Goal: Information Seeking & Learning: Learn about a topic

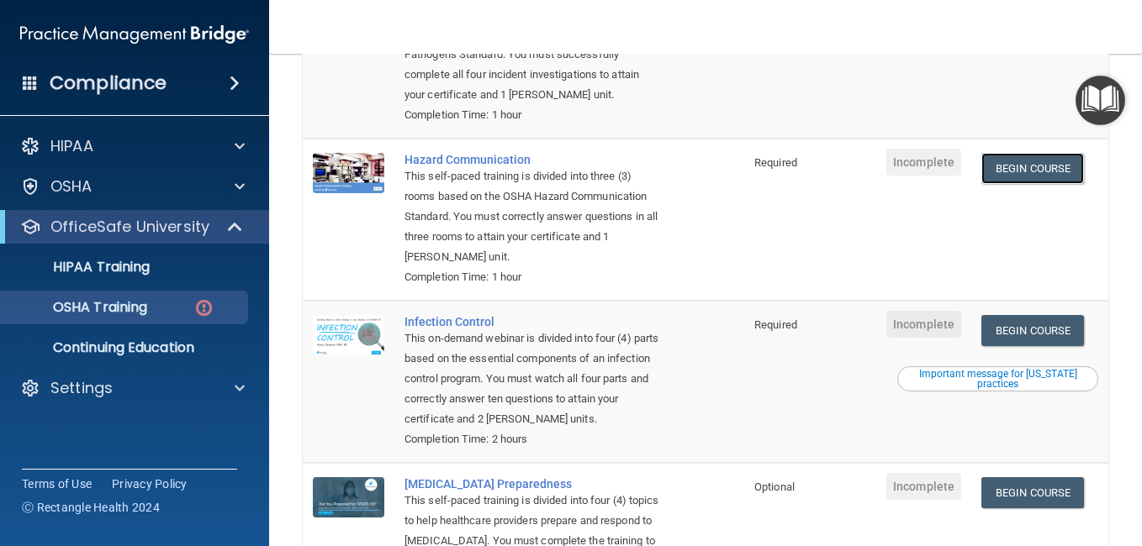
scroll to position [278, 0]
click at [1043, 185] on link "Begin Course" at bounding box center [1032, 169] width 103 height 31
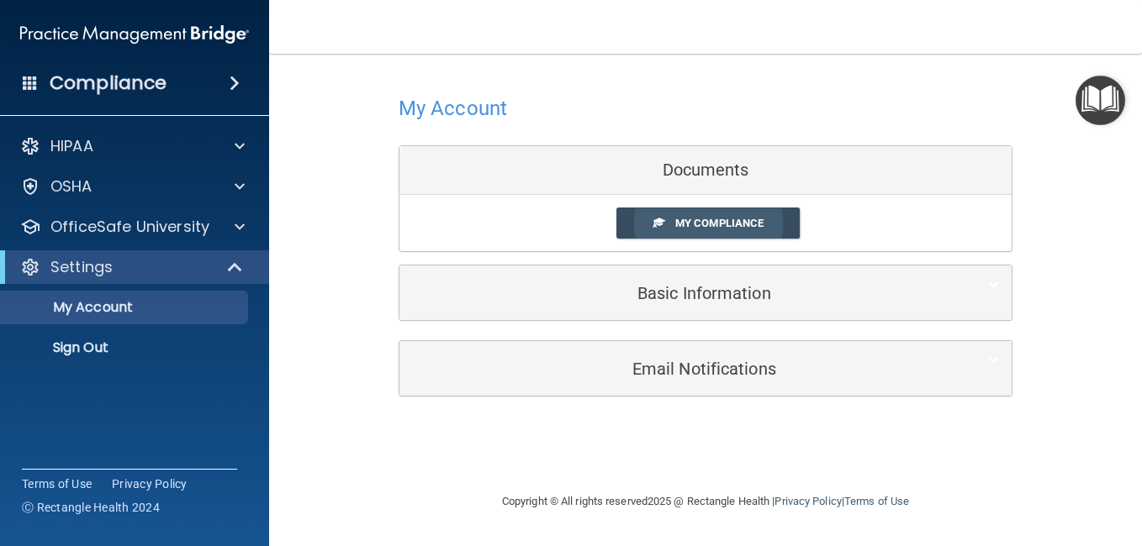
click at [720, 223] on span "My Compliance" at bounding box center [719, 223] width 88 height 13
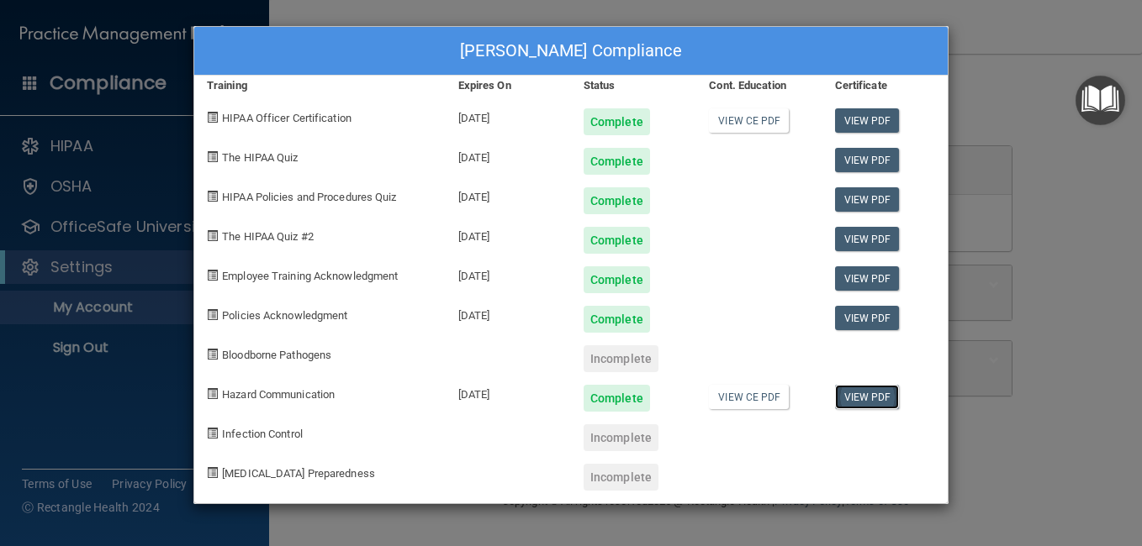
click at [878, 396] on link "View PDF" at bounding box center [867, 397] width 65 height 24
click at [1002, 70] on div "[PERSON_NAME] Compliance Training Expires On Status Cont. Education Certificate…" at bounding box center [571, 273] width 1142 height 546
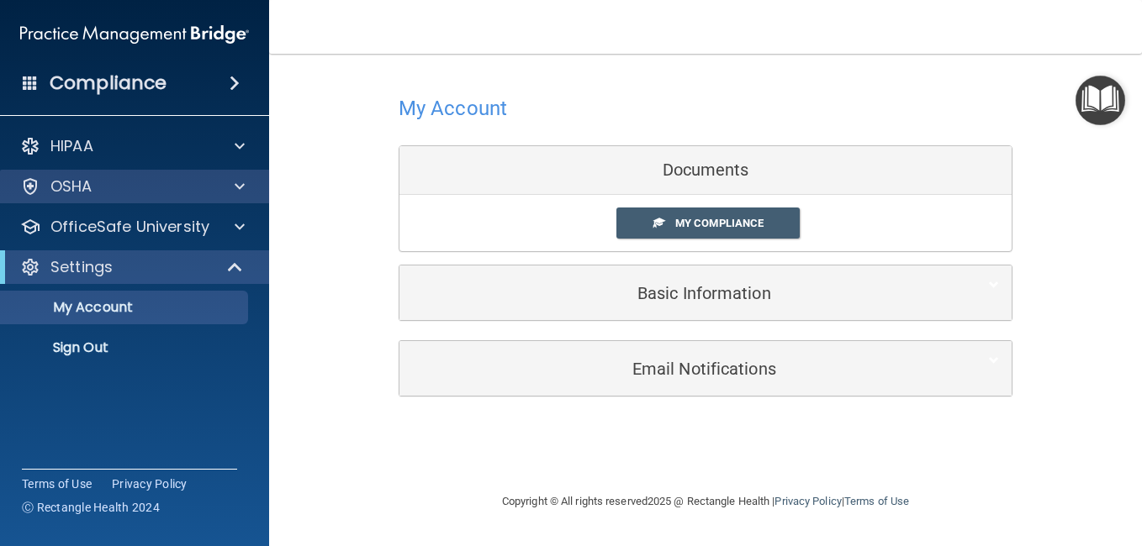
click at [157, 198] on div "OSHA" at bounding box center [135, 187] width 270 height 34
click at [196, 195] on div "OSHA" at bounding box center [112, 187] width 209 height 20
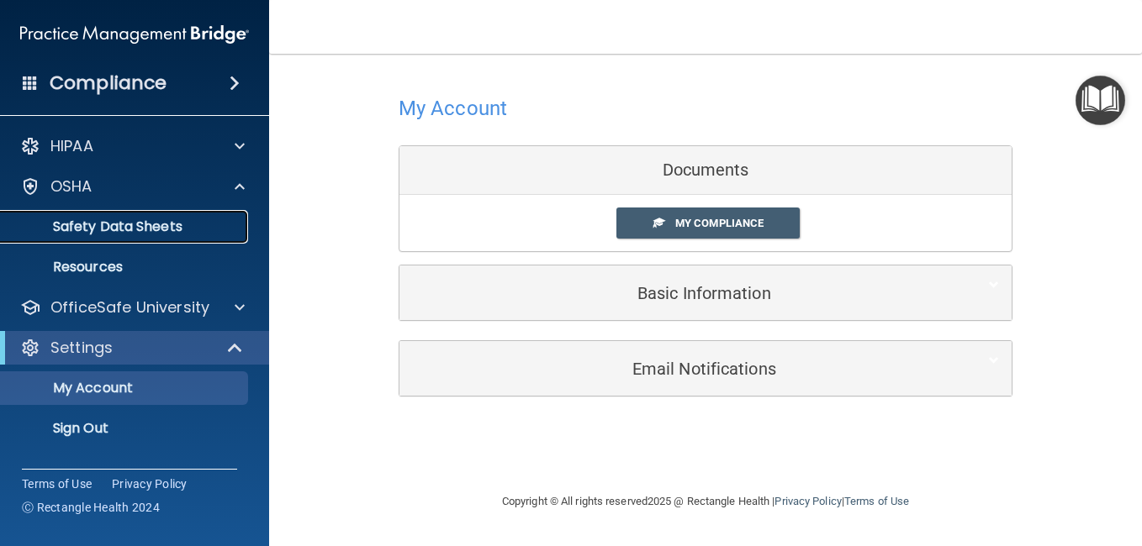
click at [158, 230] on p "Safety Data Sheets" at bounding box center [126, 227] width 230 height 17
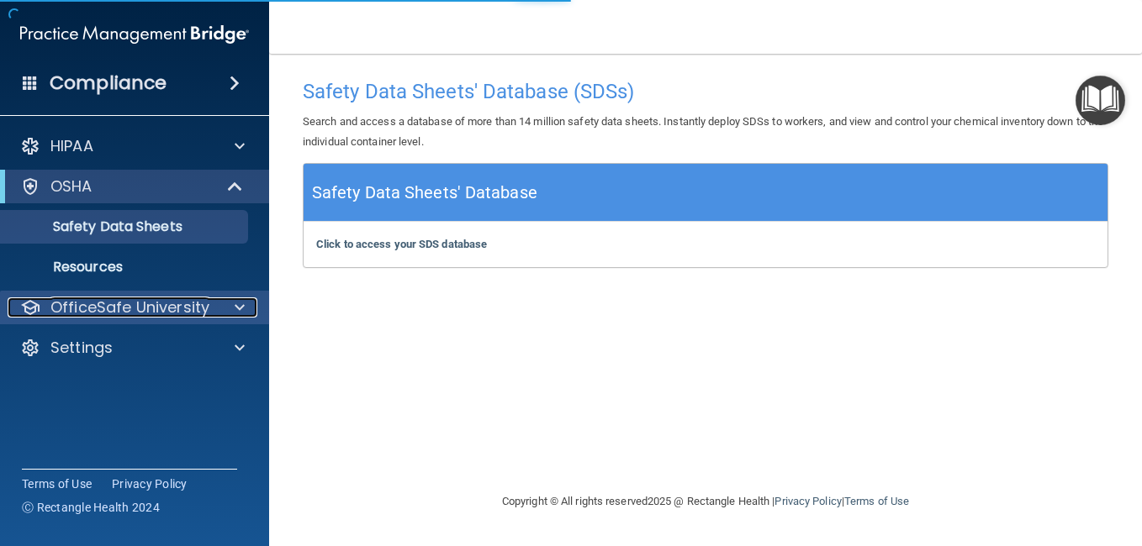
click at [166, 305] on p "OfficeSafe University" at bounding box center [129, 308] width 159 height 20
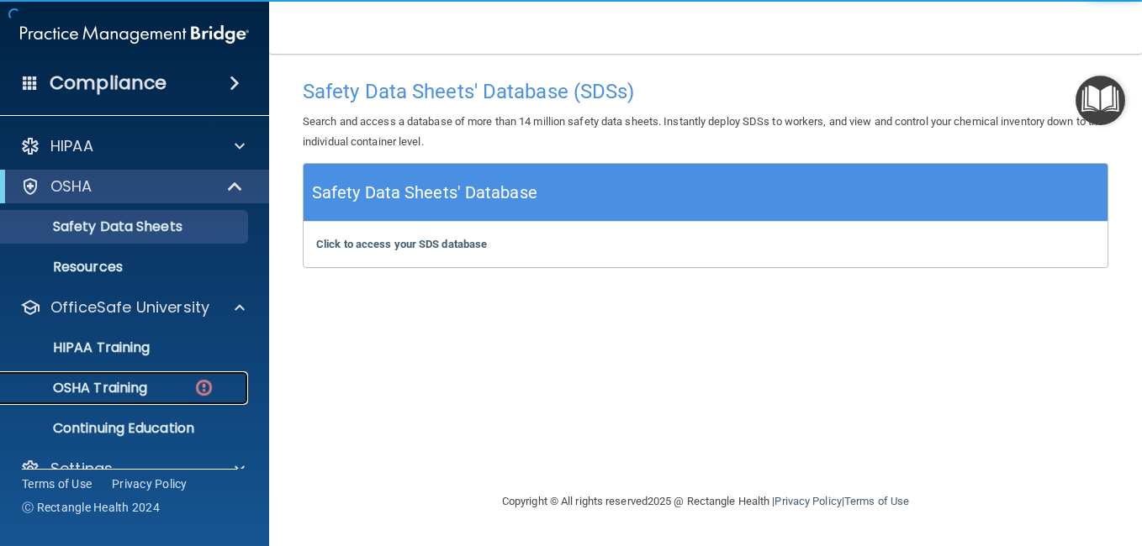
click at [178, 373] on link "OSHA Training" at bounding box center [115, 389] width 265 height 34
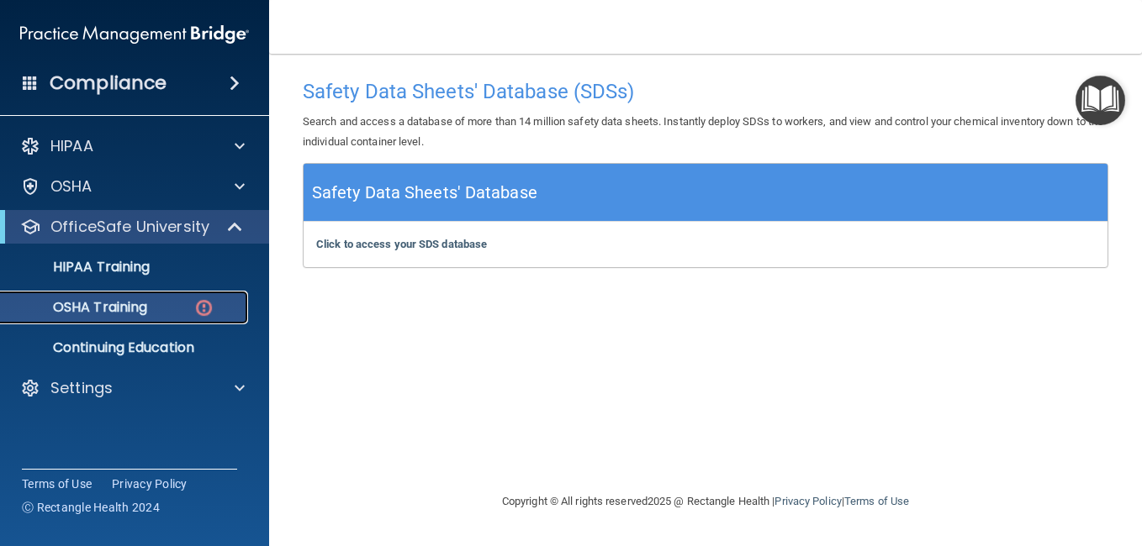
click at [203, 296] on link "OSHA Training" at bounding box center [115, 308] width 265 height 34
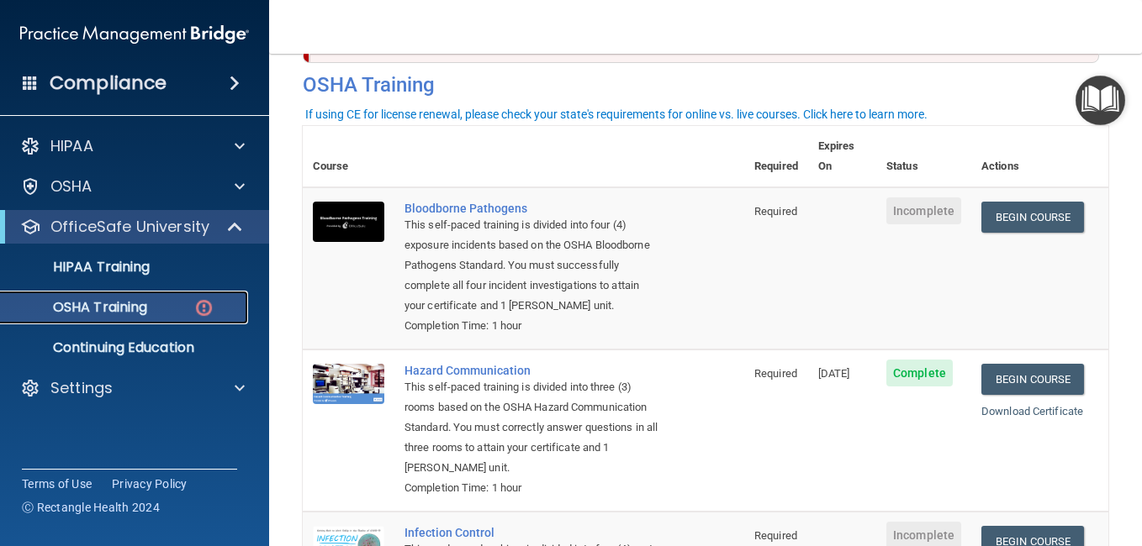
scroll to position [64, 0]
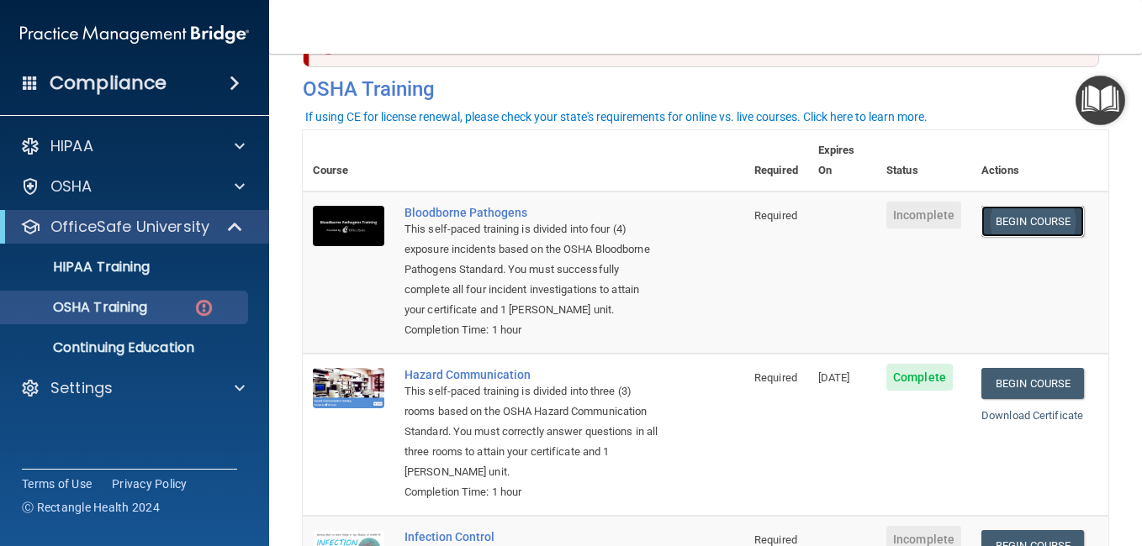
click at [1039, 206] on link "Begin Course" at bounding box center [1032, 221] width 103 height 31
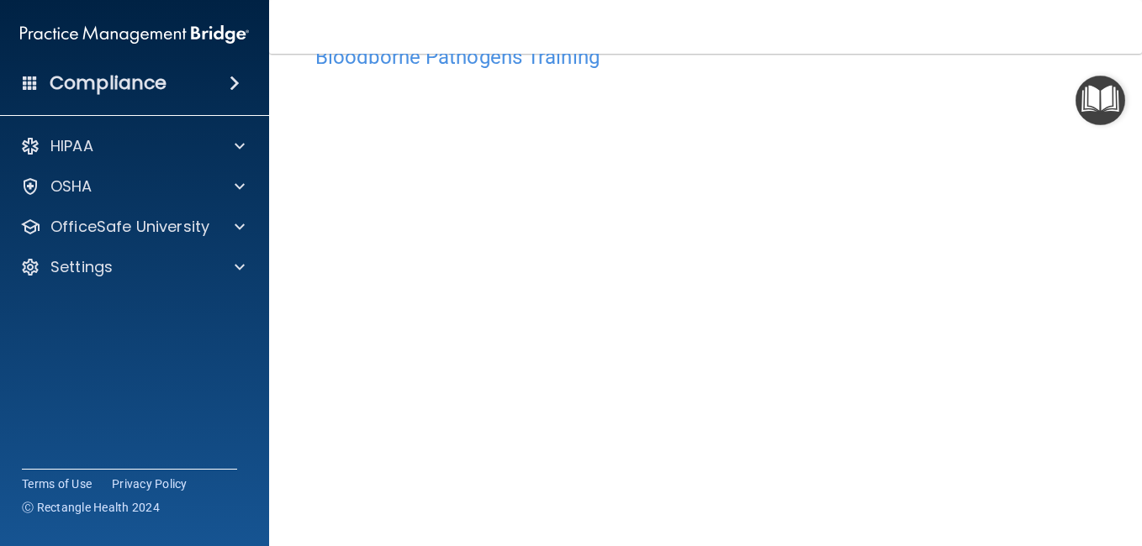
scroll to position [71, 0]
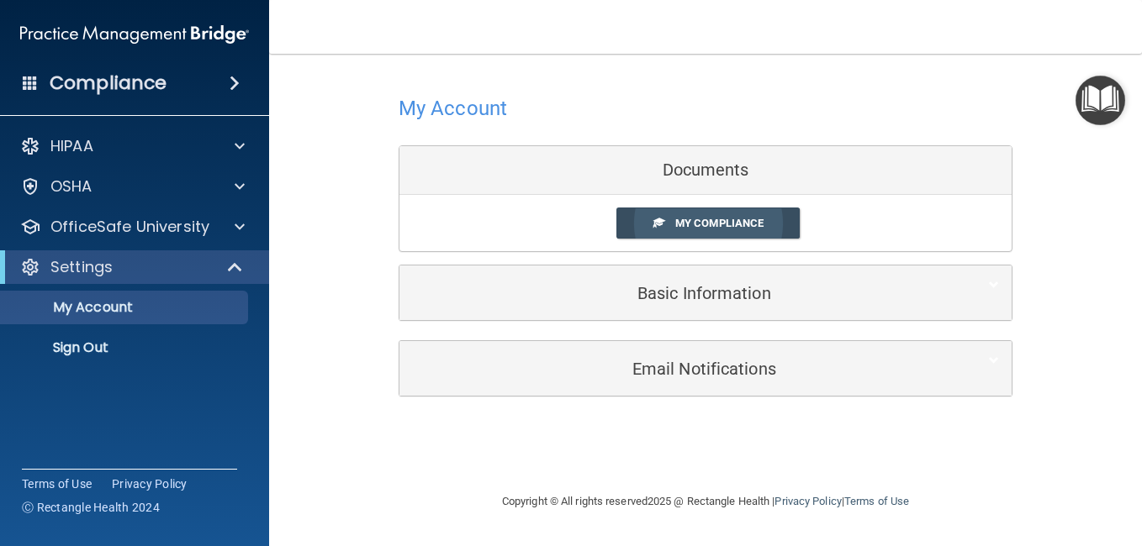
click at [657, 213] on link "My Compliance" at bounding box center [708, 223] width 184 height 31
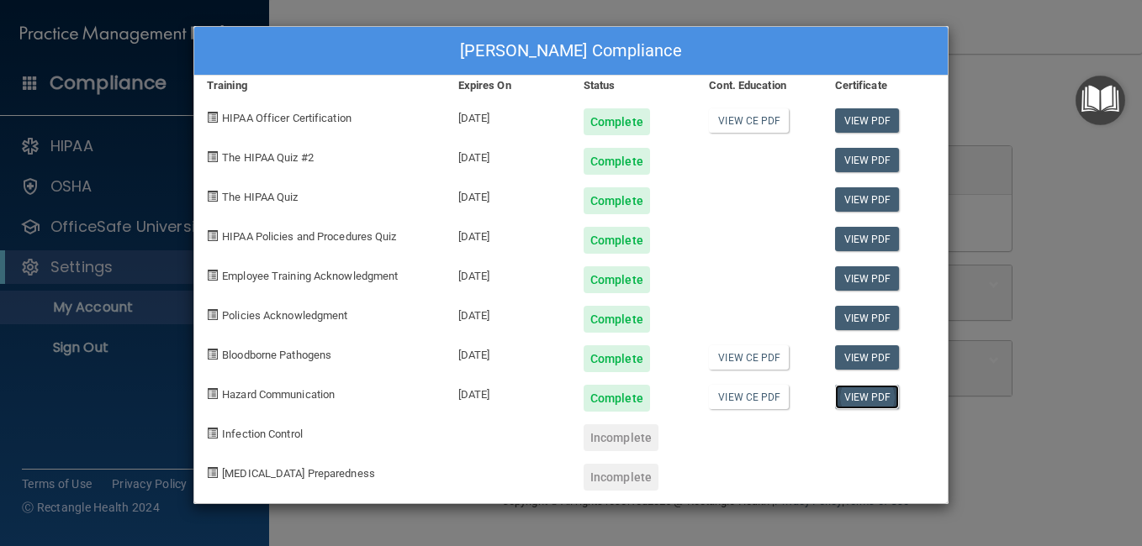
click at [875, 406] on link "View PDF" at bounding box center [867, 397] width 65 height 24
click at [866, 356] on link "View PDF" at bounding box center [867, 358] width 65 height 24
click at [1051, 353] on div "Kainoa Dannis's Compliance Training Expires On Status Cont. Education Certifica…" at bounding box center [571, 273] width 1142 height 546
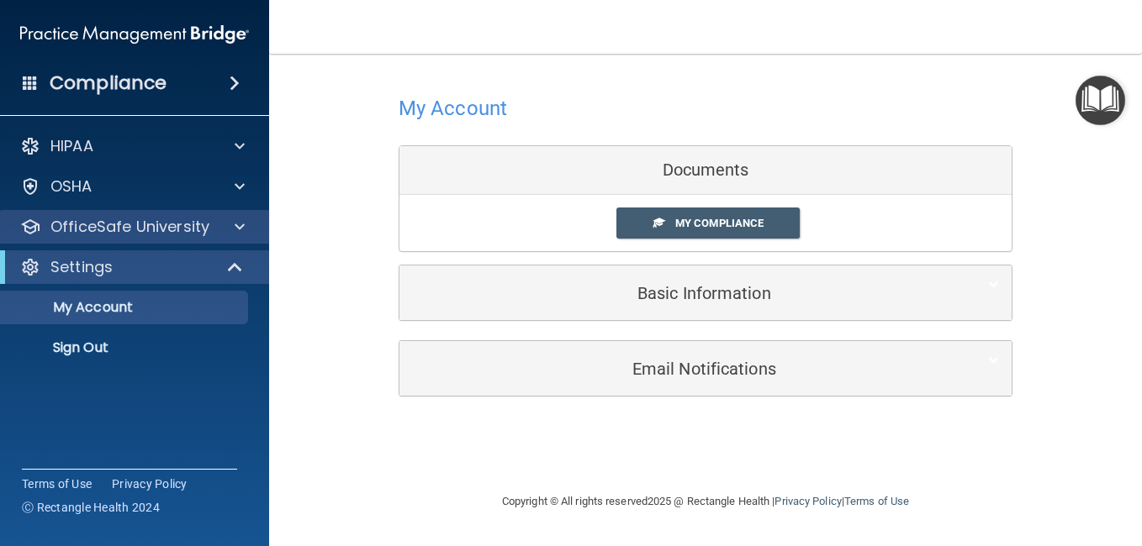
click at [175, 238] on div "OfficeSafe University" at bounding box center [135, 227] width 270 height 34
click at [216, 235] on div at bounding box center [237, 227] width 42 height 20
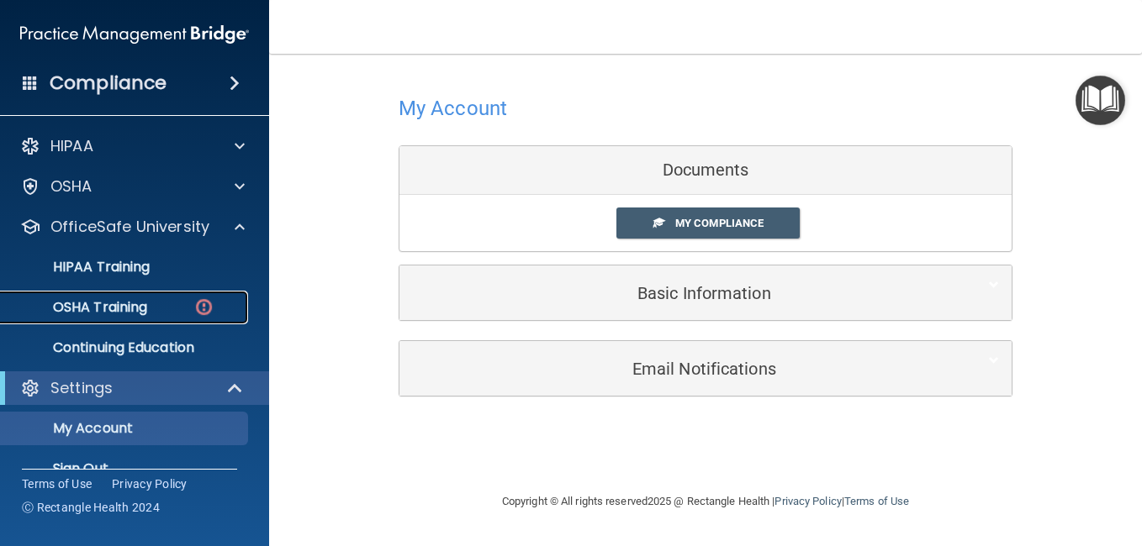
click at [157, 311] on div "OSHA Training" at bounding box center [126, 307] width 230 height 17
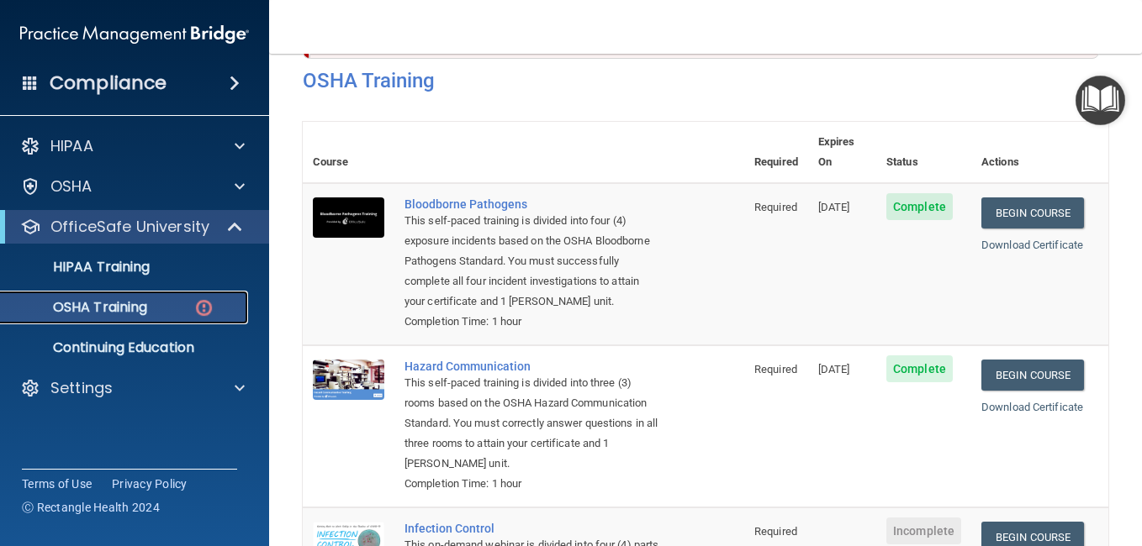
scroll to position [70, 0]
